Goal: Information Seeking & Learning: Find specific fact

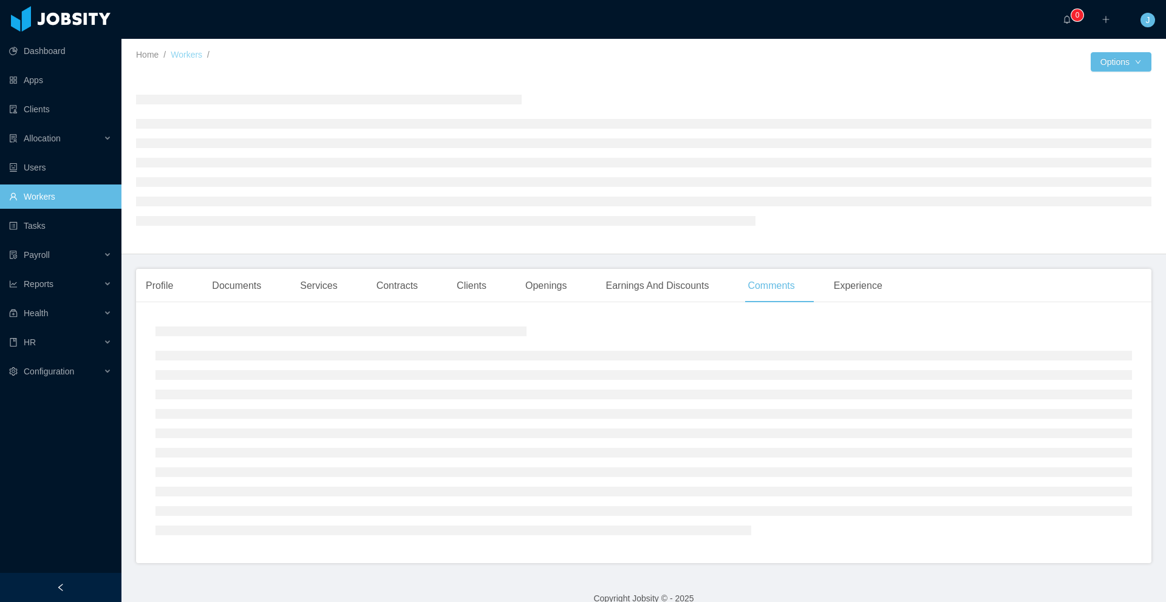
click at [185, 56] on link "Workers" at bounding box center [187, 55] width 32 height 10
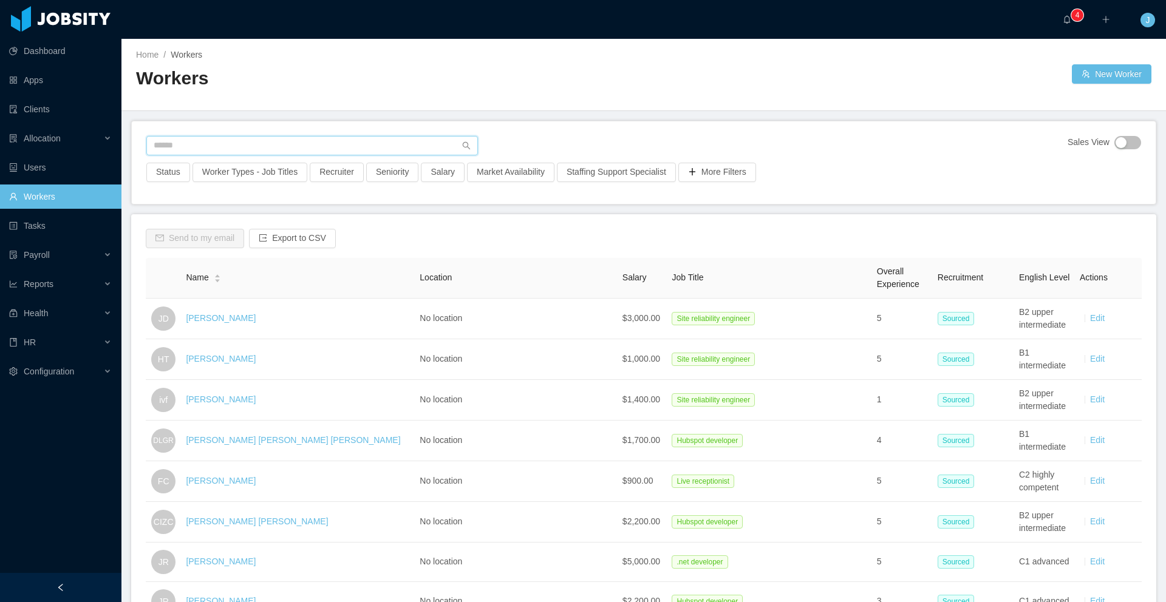
click at [233, 146] on input "text" at bounding box center [311, 145] width 331 height 19
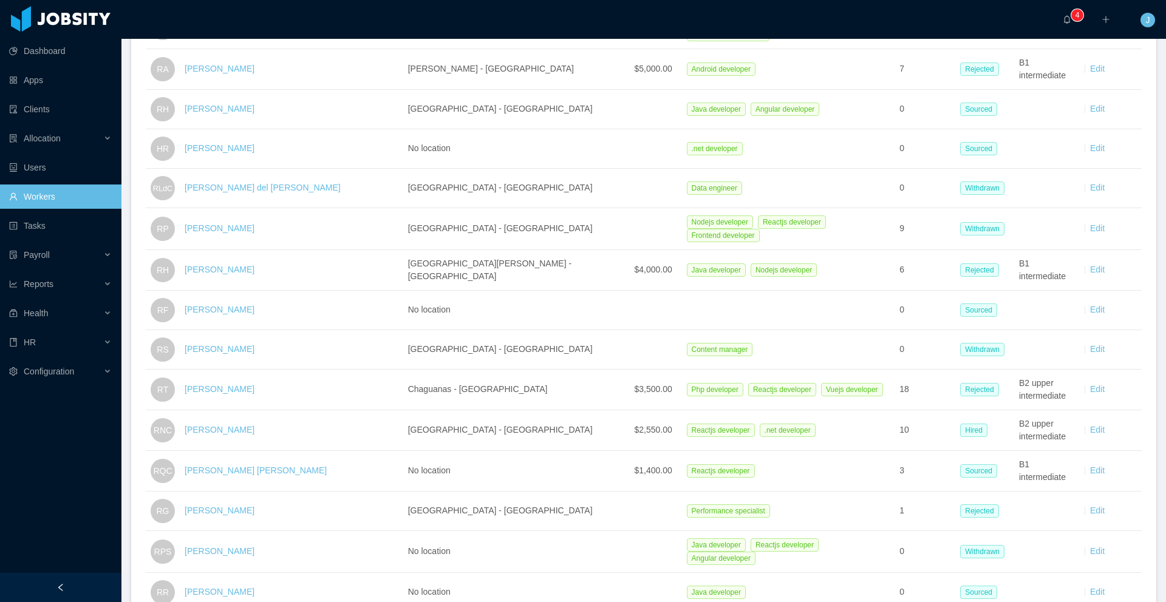
scroll to position [837, 0]
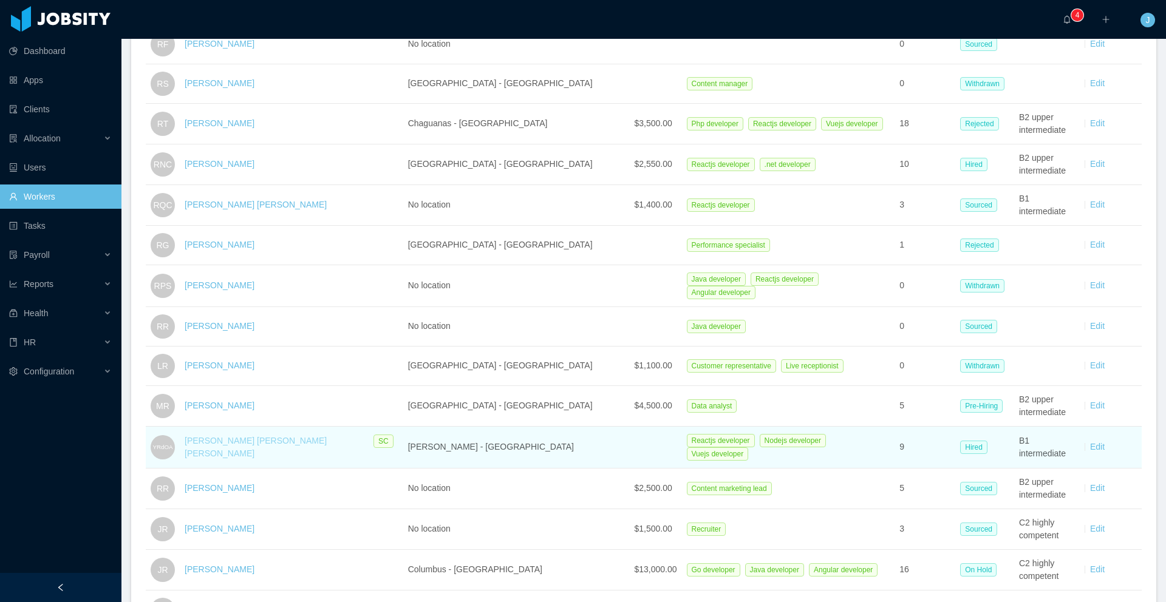
type input "*******"
click at [268, 441] on link "[PERSON_NAME] [PERSON_NAME] [PERSON_NAME]" at bounding box center [256, 447] width 142 height 22
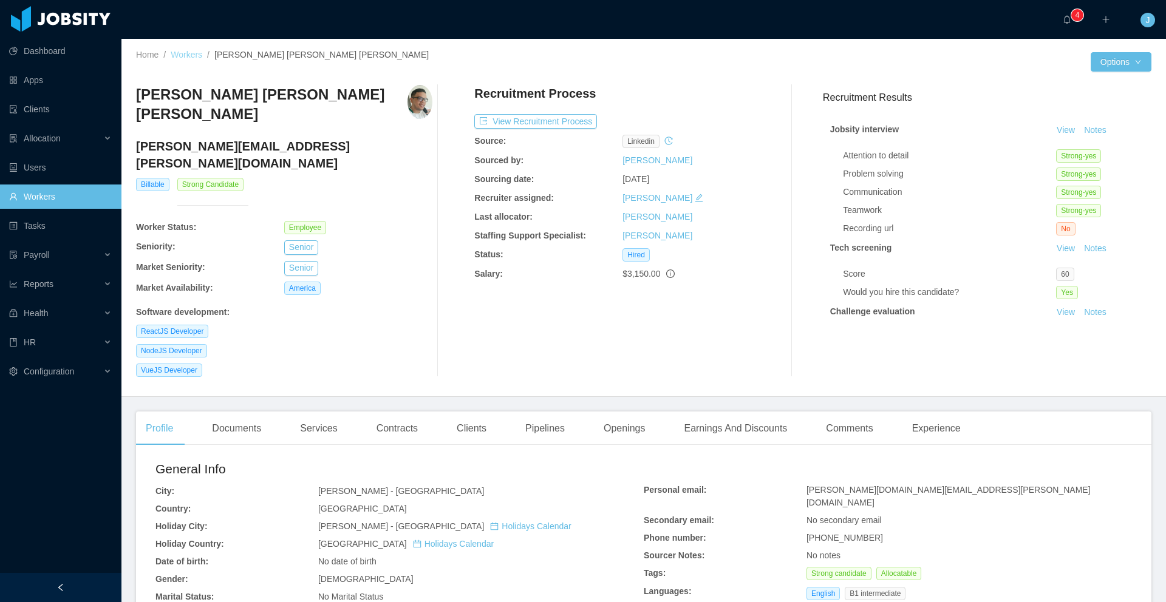
click at [193, 55] on link "Workers" at bounding box center [187, 55] width 32 height 10
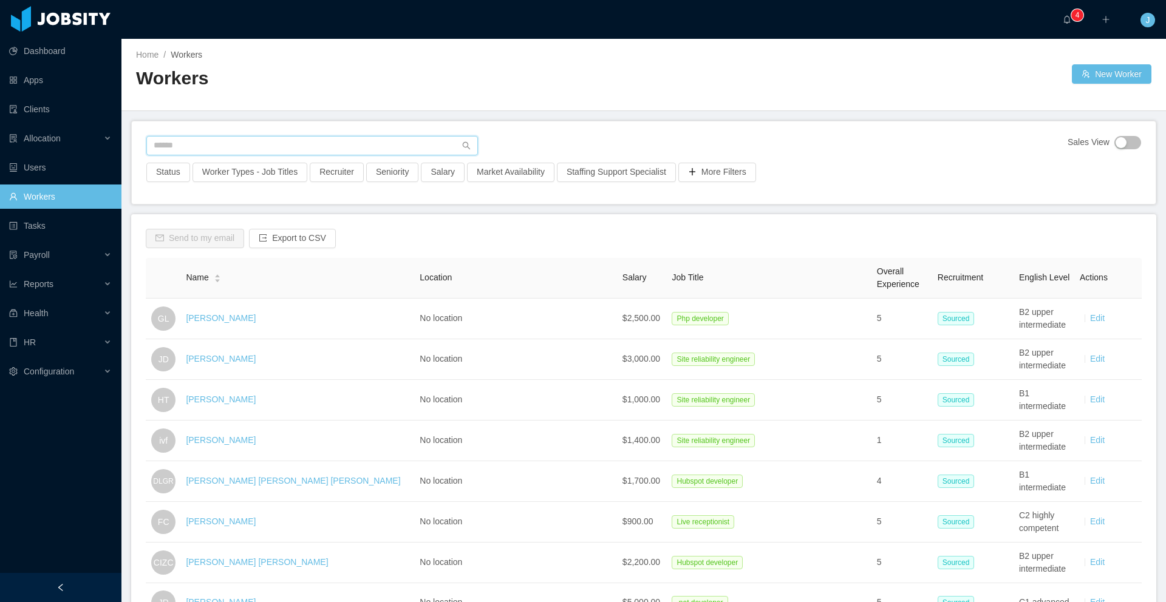
click at [227, 149] on input "text" at bounding box center [311, 145] width 331 height 19
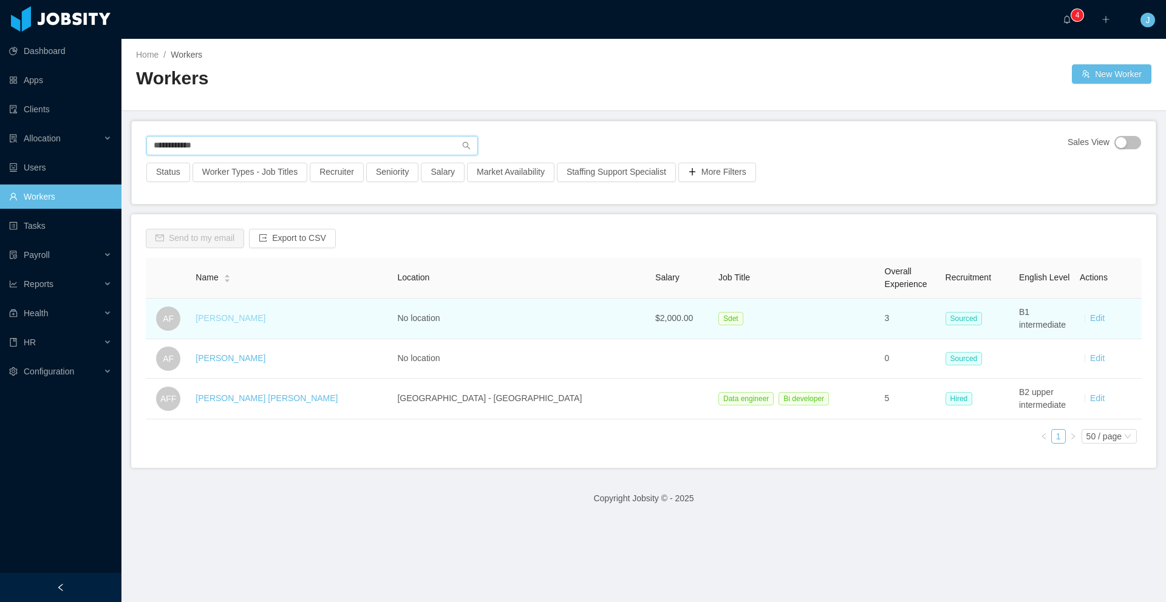
type input "**********"
click at [239, 315] on link "[PERSON_NAME]" at bounding box center [230, 318] width 70 height 10
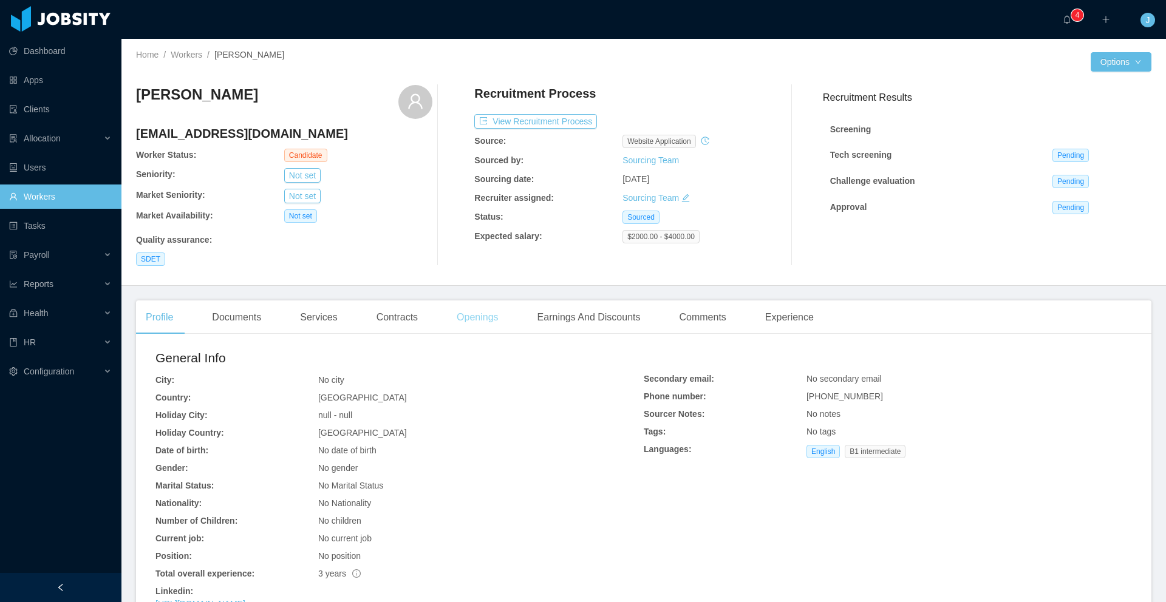
click at [478, 320] on div "Openings" at bounding box center [477, 318] width 61 height 34
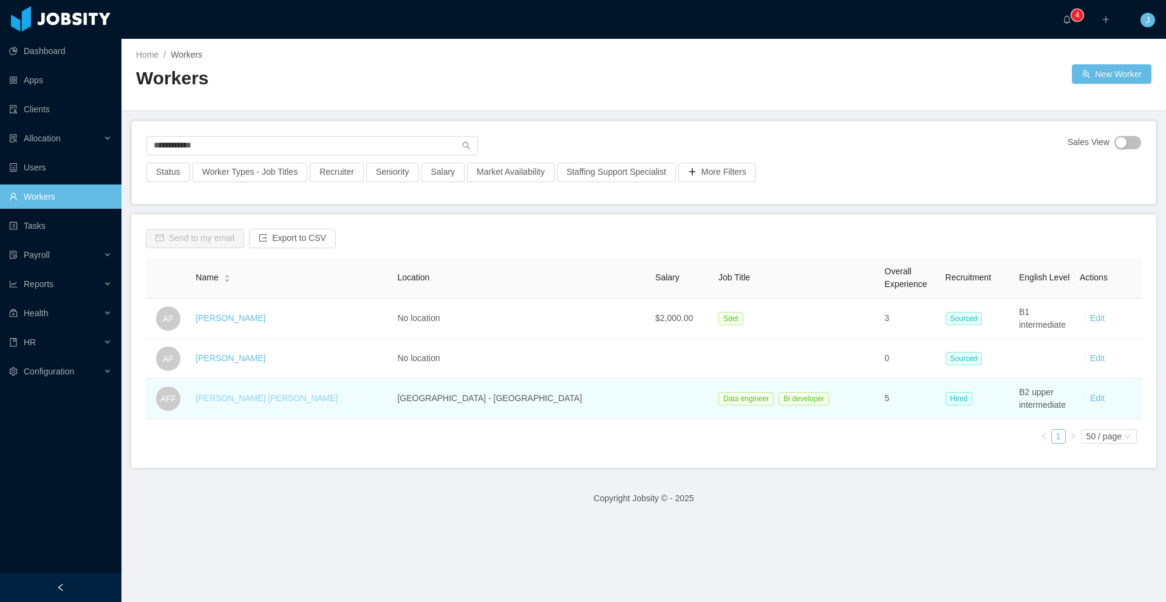
click at [271, 401] on link "[PERSON_NAME] [PERSON_NAME]" at bounding box center [266, 398] width 142 height 10
